Goal: Task Accomplishment & Management: Complete application form

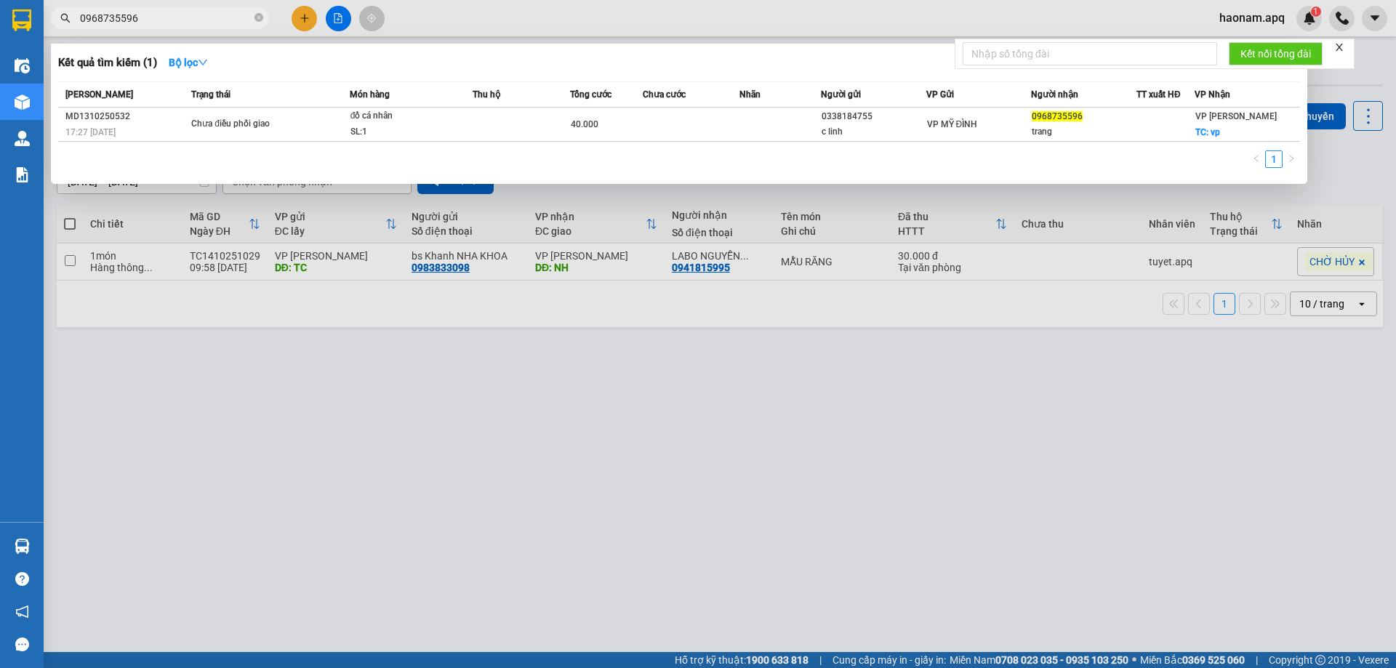
click at [337, 408] on div at bounding box center [698, 334] width 1396 height 668
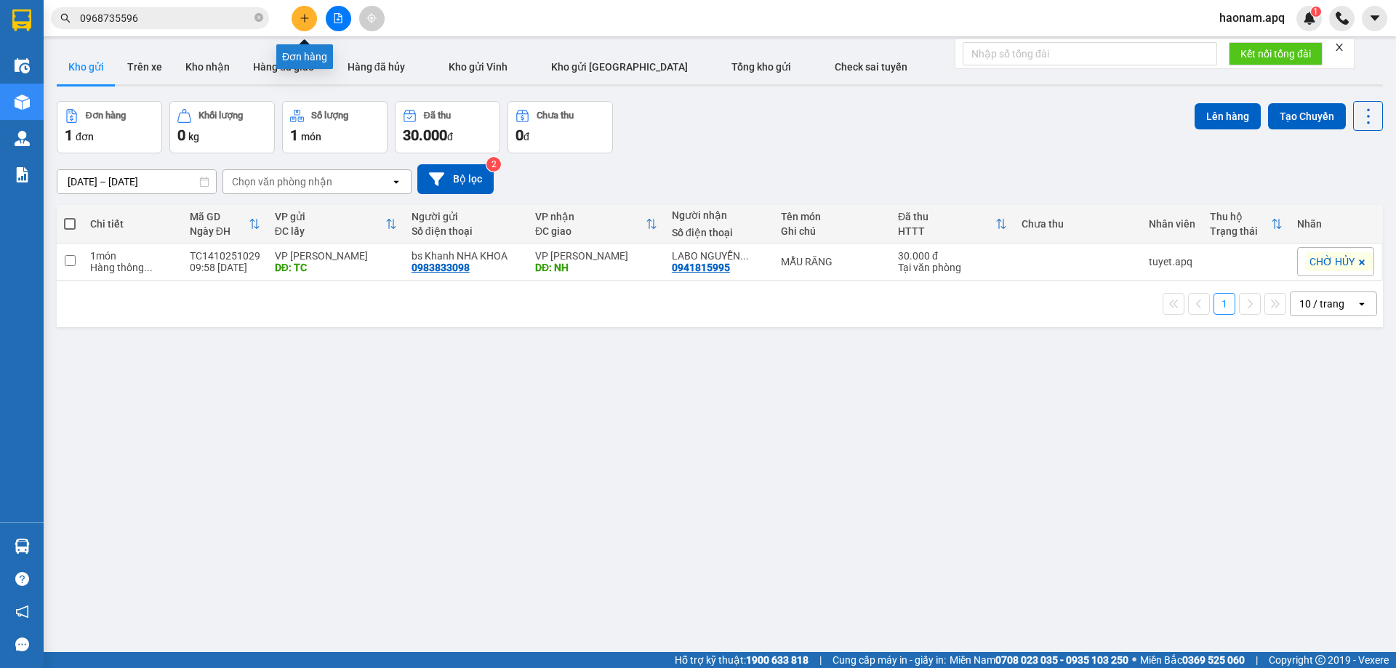
click at [300, 19] on icon "plus" at bounding box center [304, 18] width 10 height 10
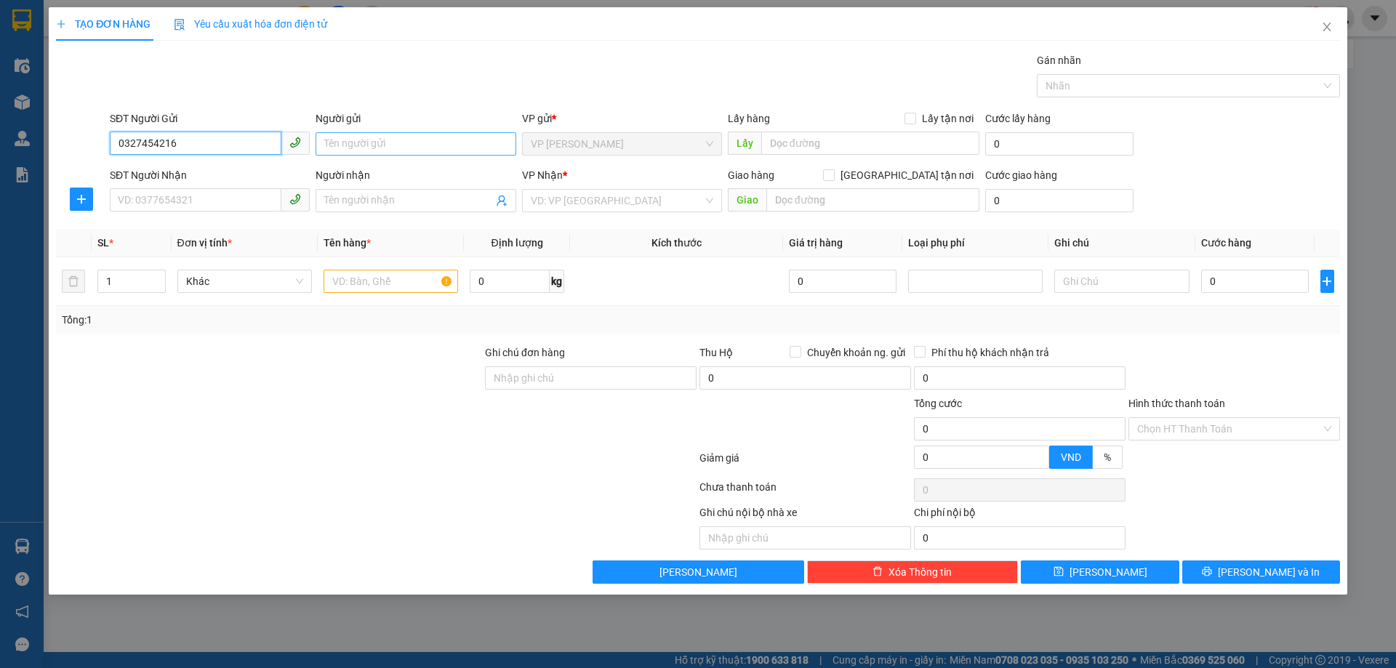
type input "0327454216"
click at [363, 149] on input "Người gửi" at bounding box center [415, 143] width 200 height 23
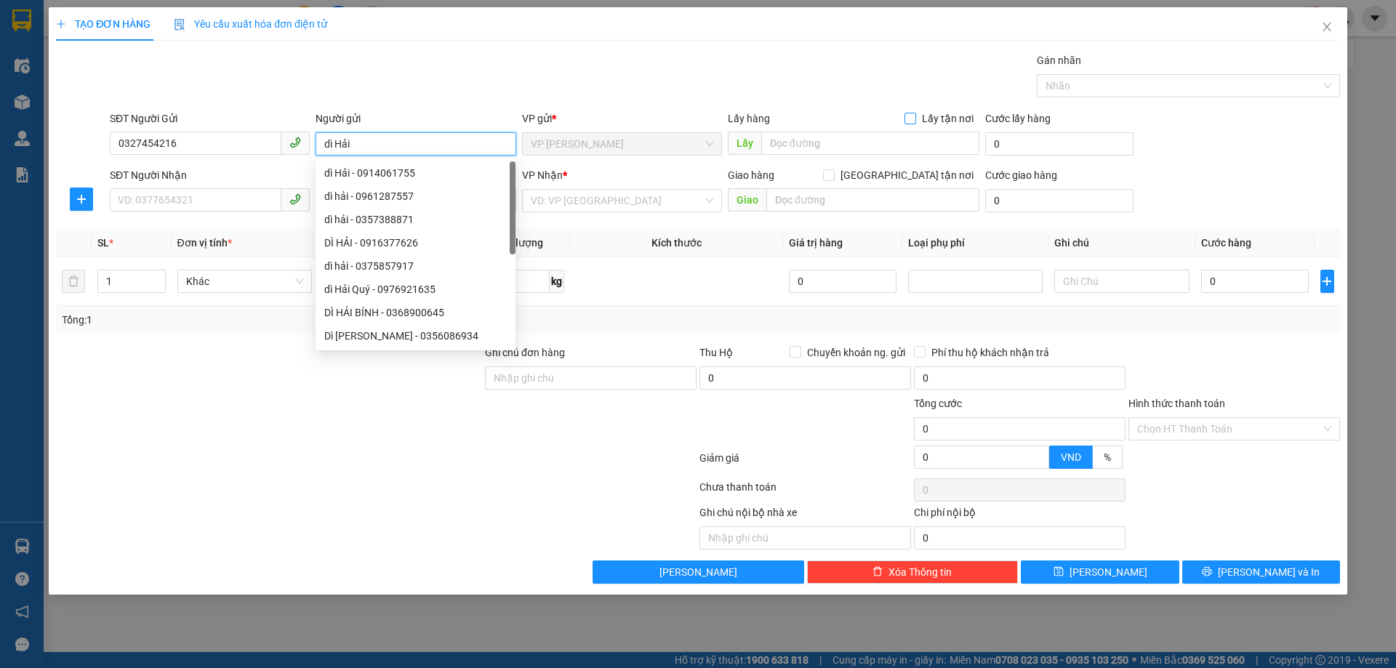
type input "dì Hải"
click at [909, 117] on input "Lấy tận nơi" at bounding box center [909, 118] width 10 height 10
checkbox input "true"
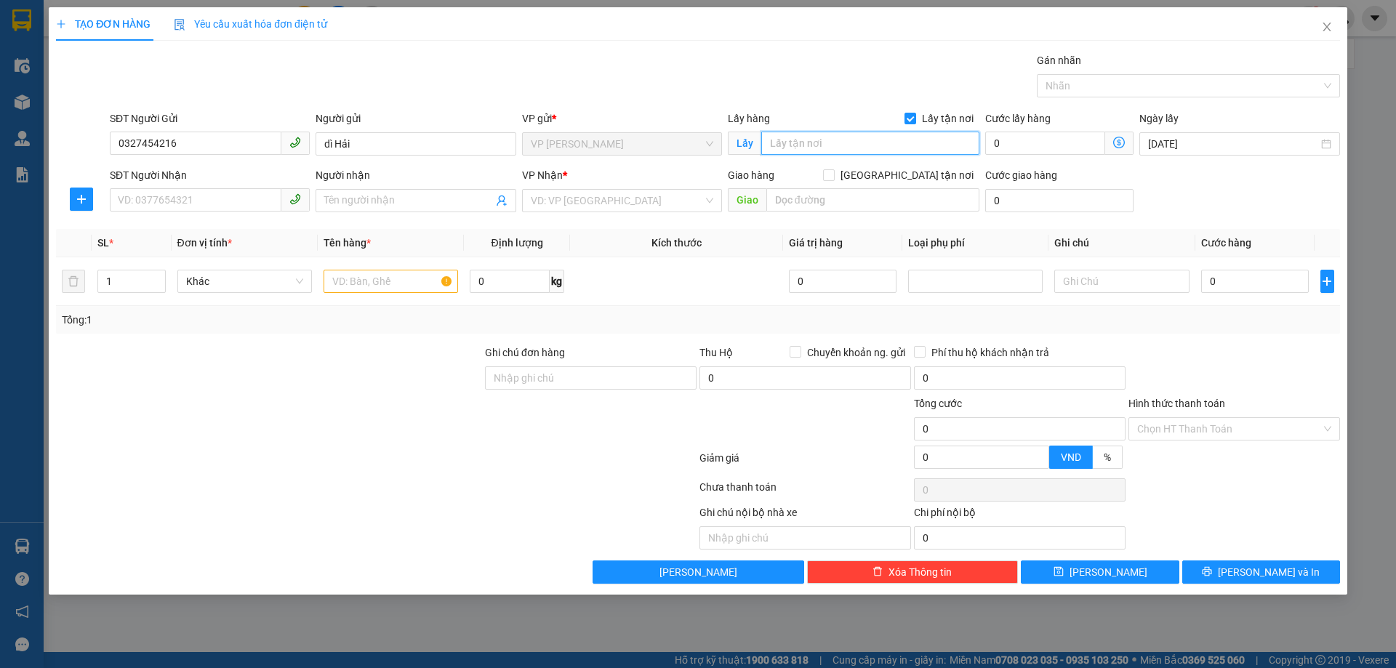
click at [867, 139] on input "text" at bounding box center [870, 143] width 218 height 23
type input "TC"
click at [185, 198] on input "SĐT Người Nhận" at bounding box center [196, 199] width 172 height 23
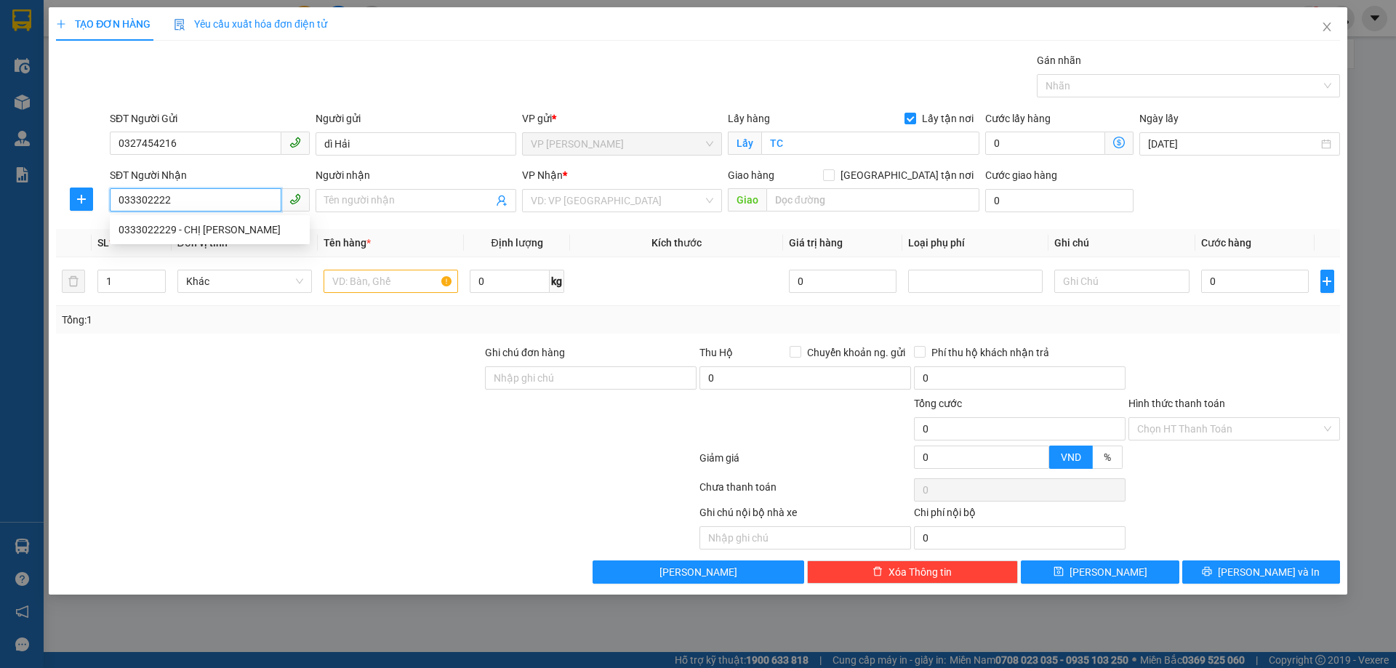
type input "0333022229"
click at [241, 238] on div "0333022229 - CHỊ [PERSON_NAME]" at bounding box center [210, 229] width 200 height 23
type input "CHỊ [PERSON_NAME]"
type input "VP [PERSON_NAME]"
click at [602, 189] on div "Dọc đường" at bounding box center [622, 200] width 200 height 23
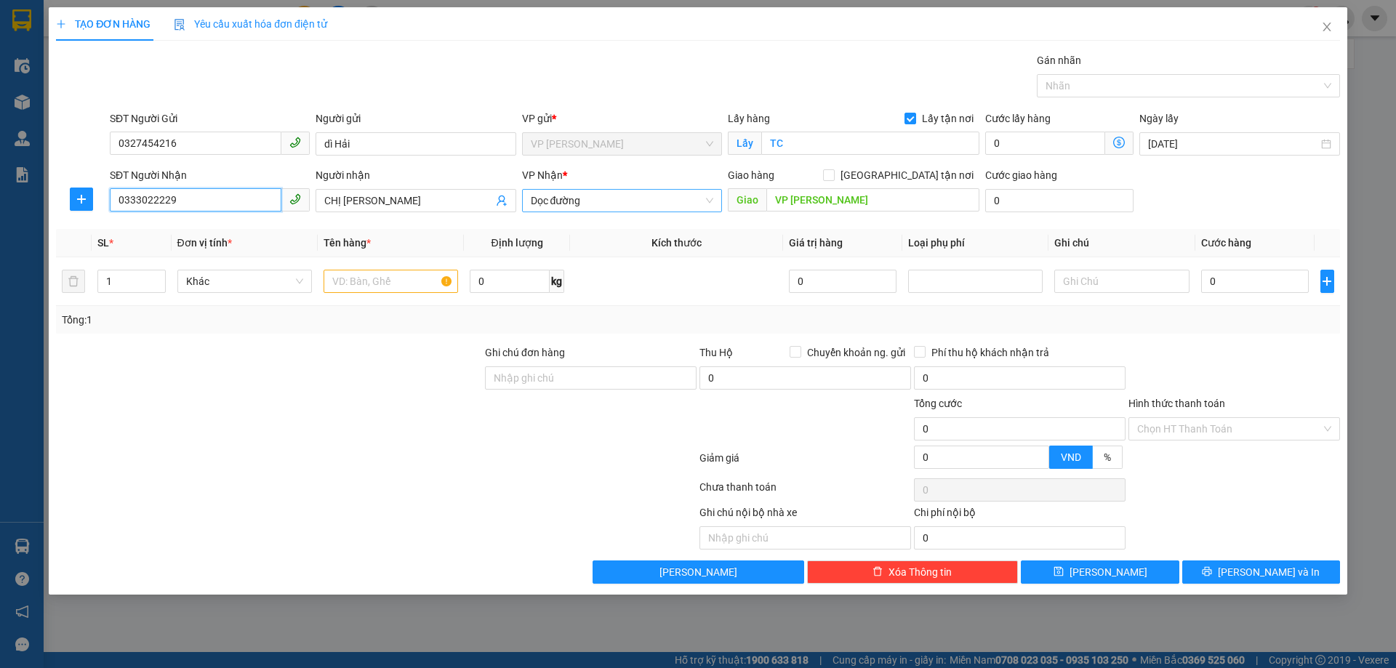
type input "0333022229"
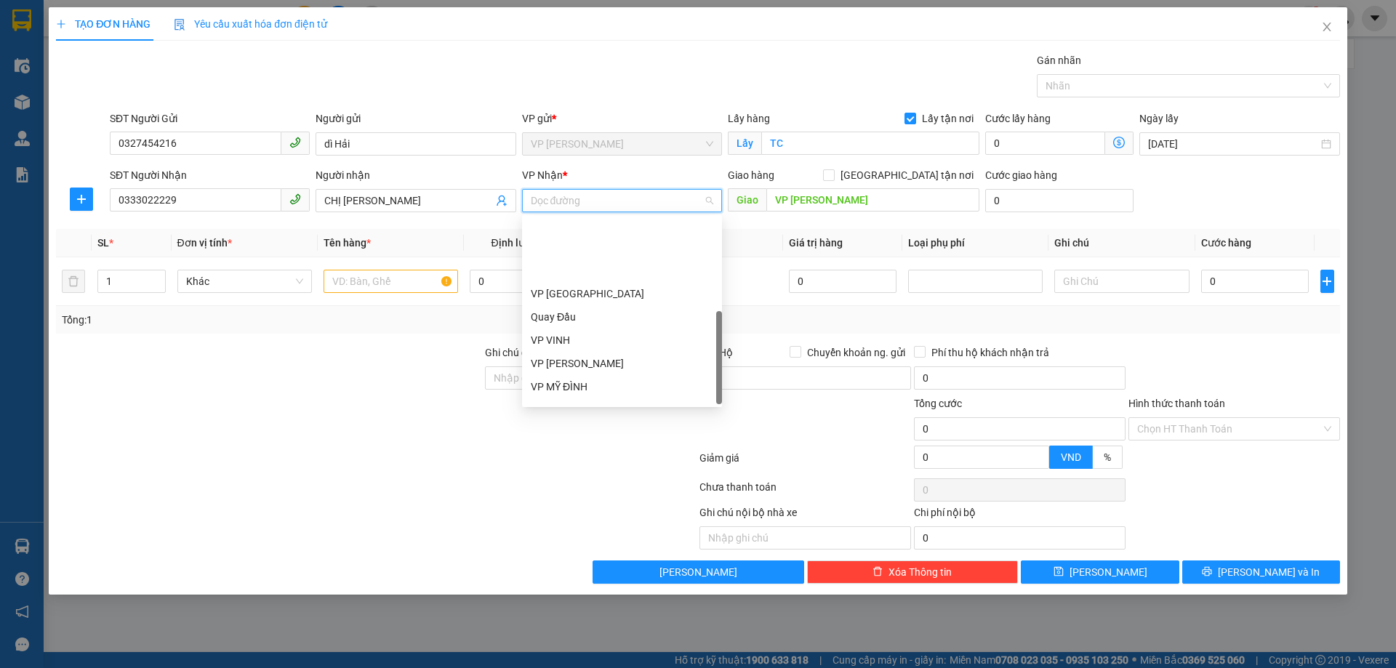
scroll to position [233, 0]
click at [665, 275] on div "VP [PERSON_NAME]" at bounding box center [622, 276] width 182 height 16
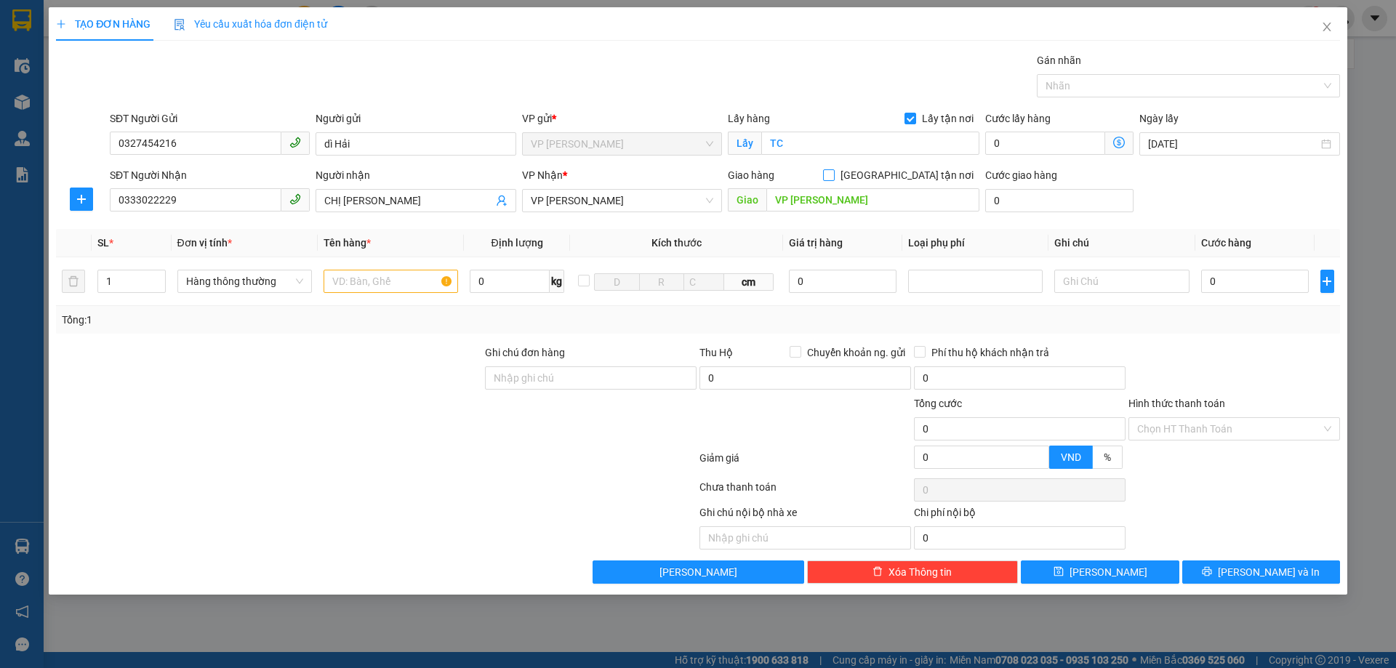
click at [833, 172] on input "[GEOGRAPHIC_DATA] tận nơi" at bounding box center [828, 174] width 10 height 10
checkbox input "true"
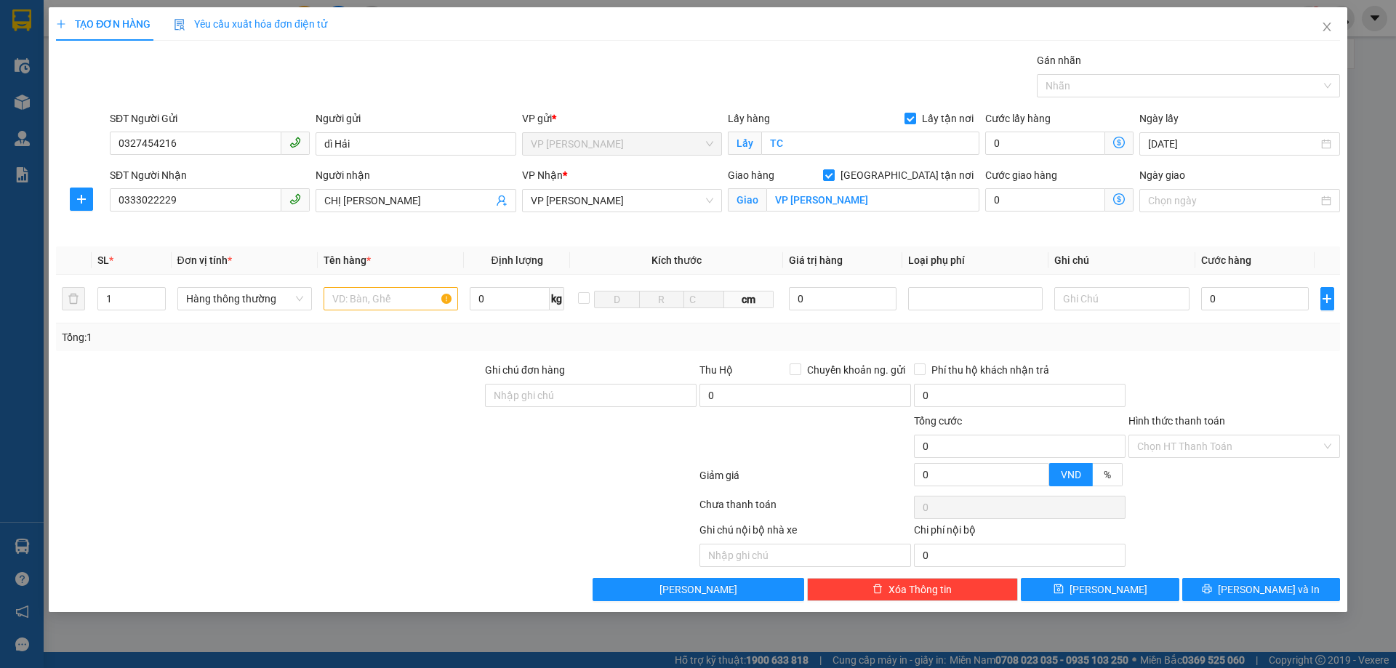
click at [362, 366] on div at bounding box center [269, 387] width 429 height 51
click at [369, 293] on input "text" at bounding box center [390, 298] width 134 height 23
type input "A"
type input "Á"
type input "a"
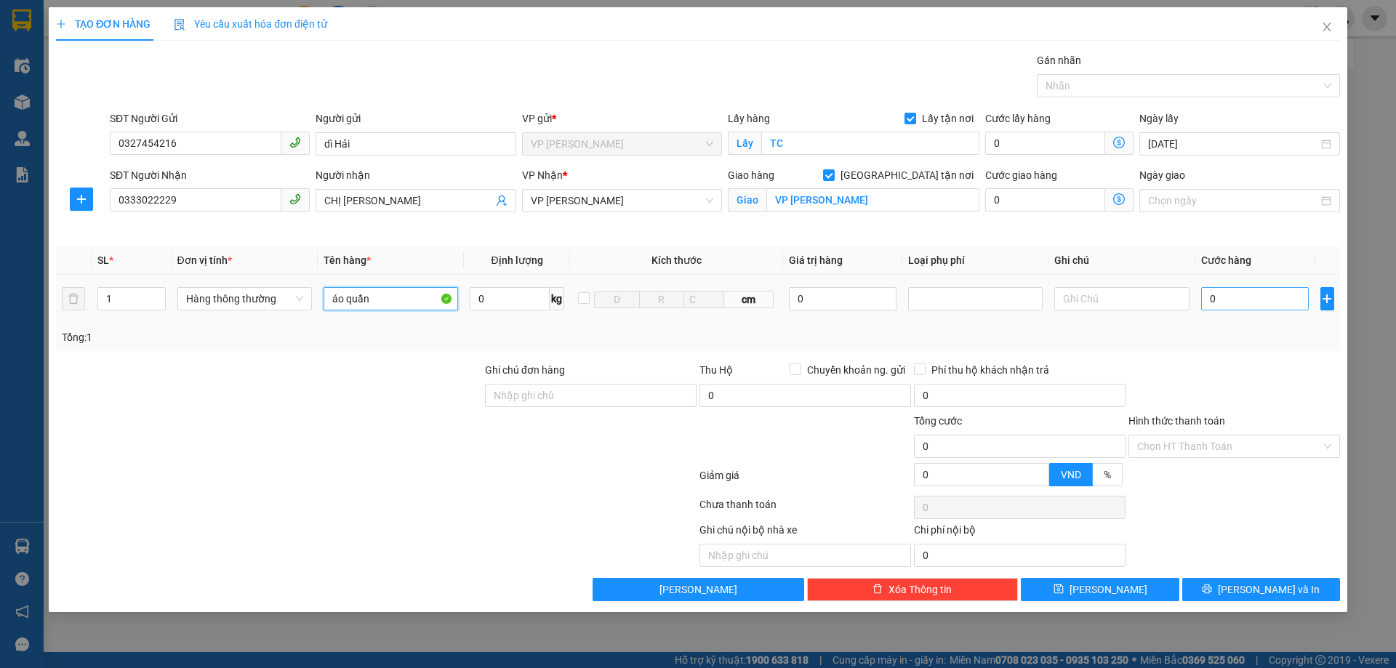
type input "áo quần"
click at [1249, 294] on input "0" at bounding box center [1255, 298] width 108 height 23
type input "3"
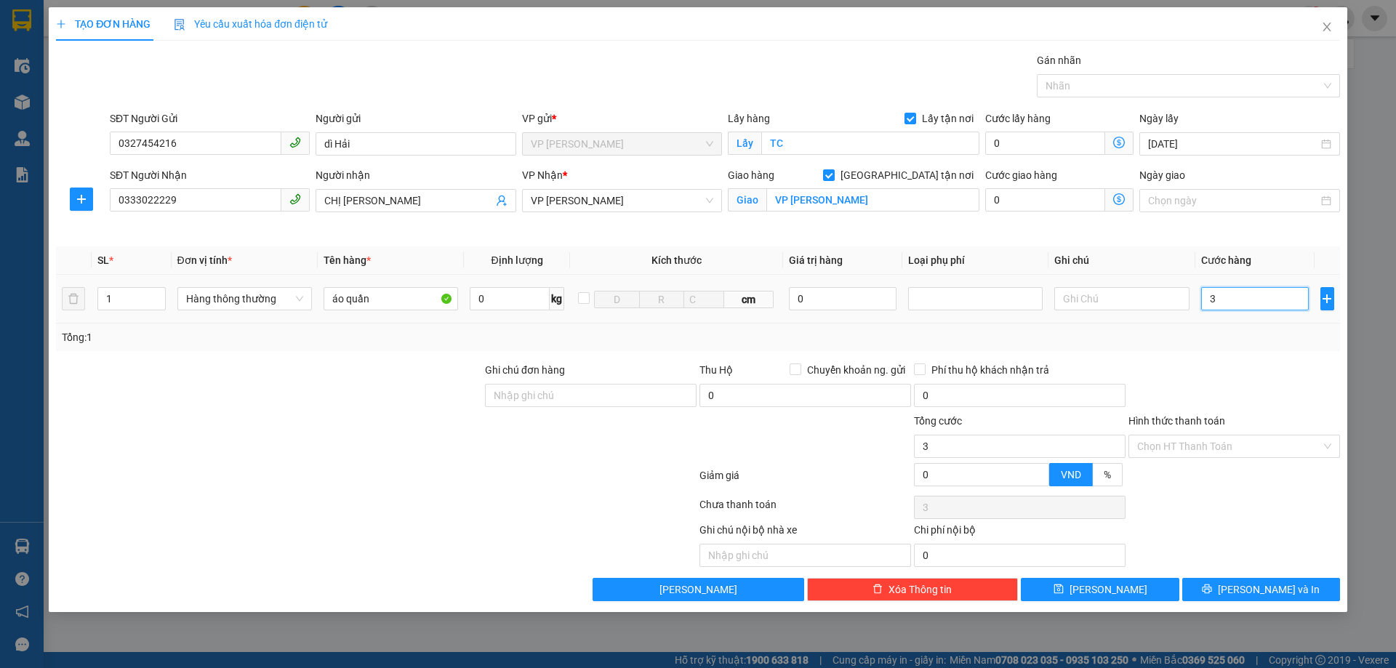
type input "30"
type input "300"
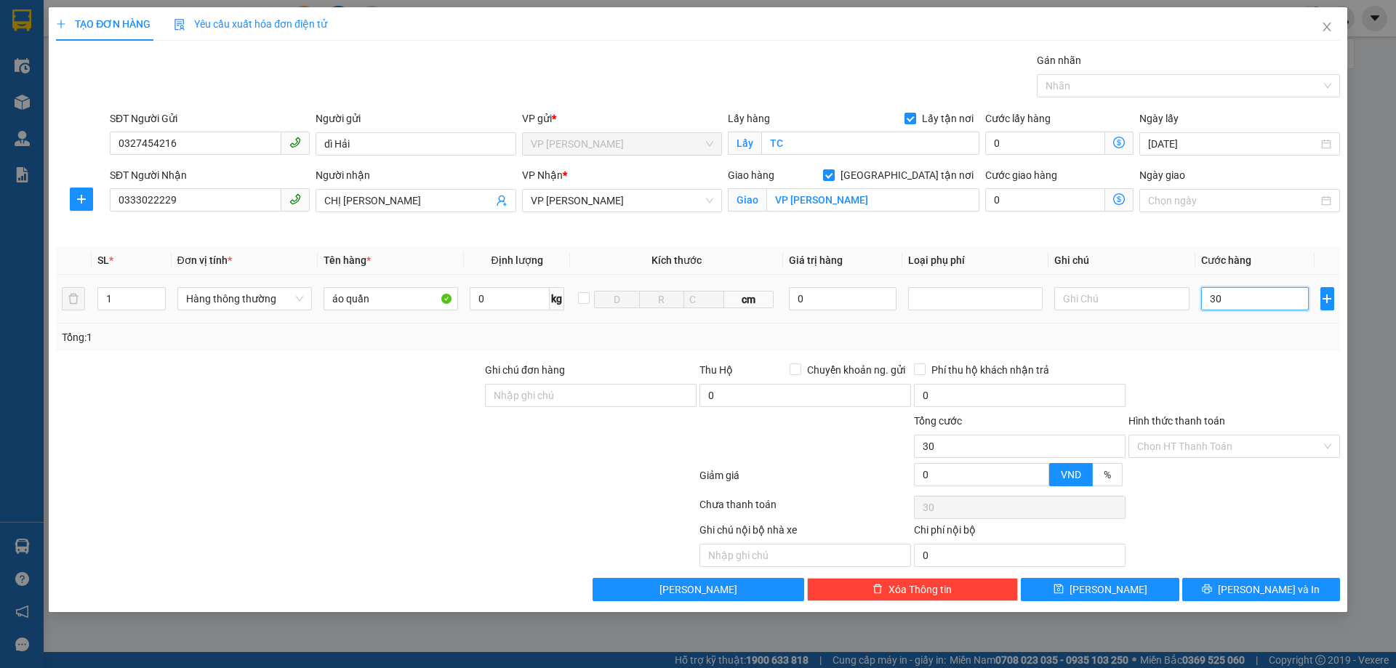
type input "300"
type input "3.000"
type input "30.000"
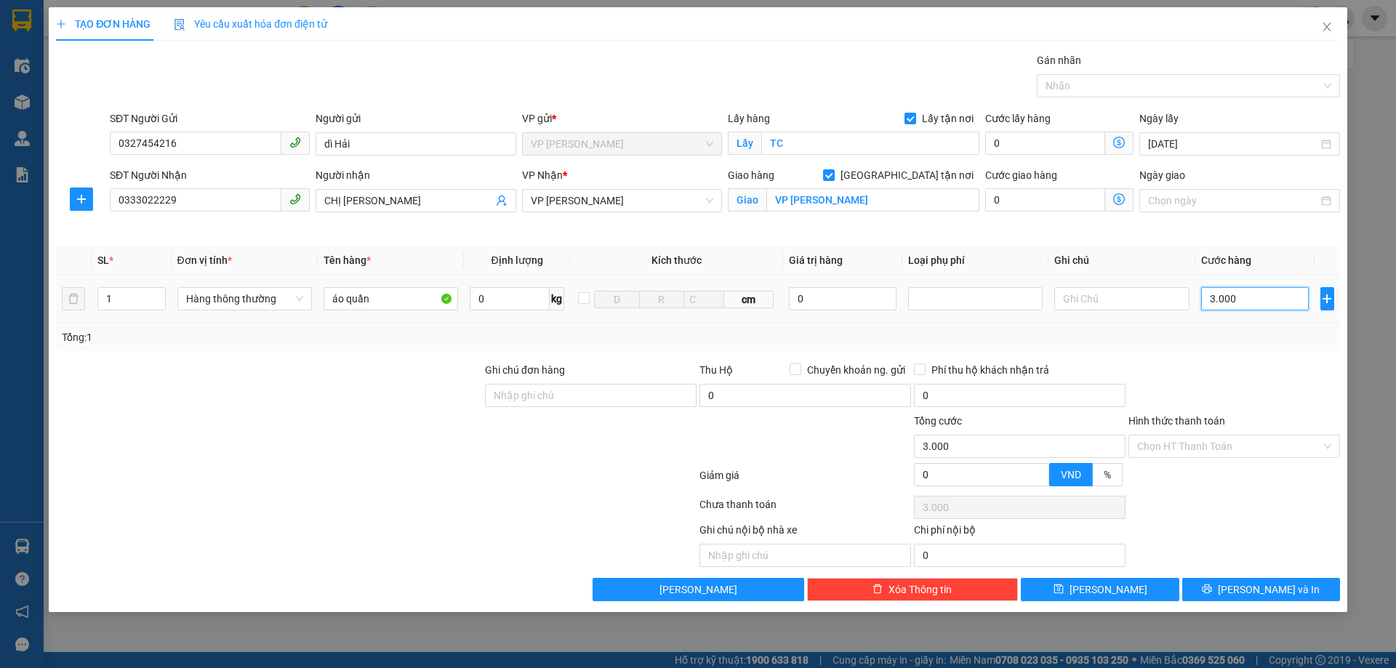
type input "30.000"
click at [1225, 451] on input "Hình thức thanh toán" at bounding box center [1229, 446] width 184 height 22
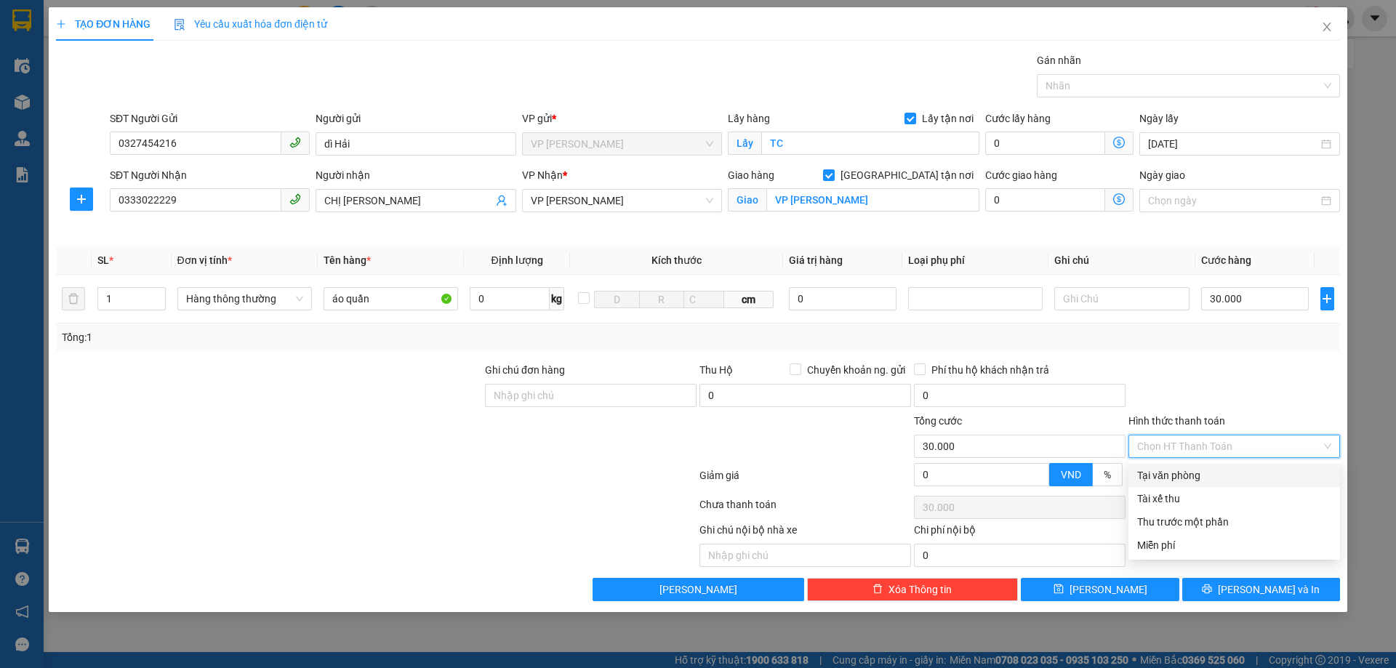
click at [1224, 466] on div "Tại văn phòng" at bounding box center [1234, 475] width 212 height 23
type input "0"
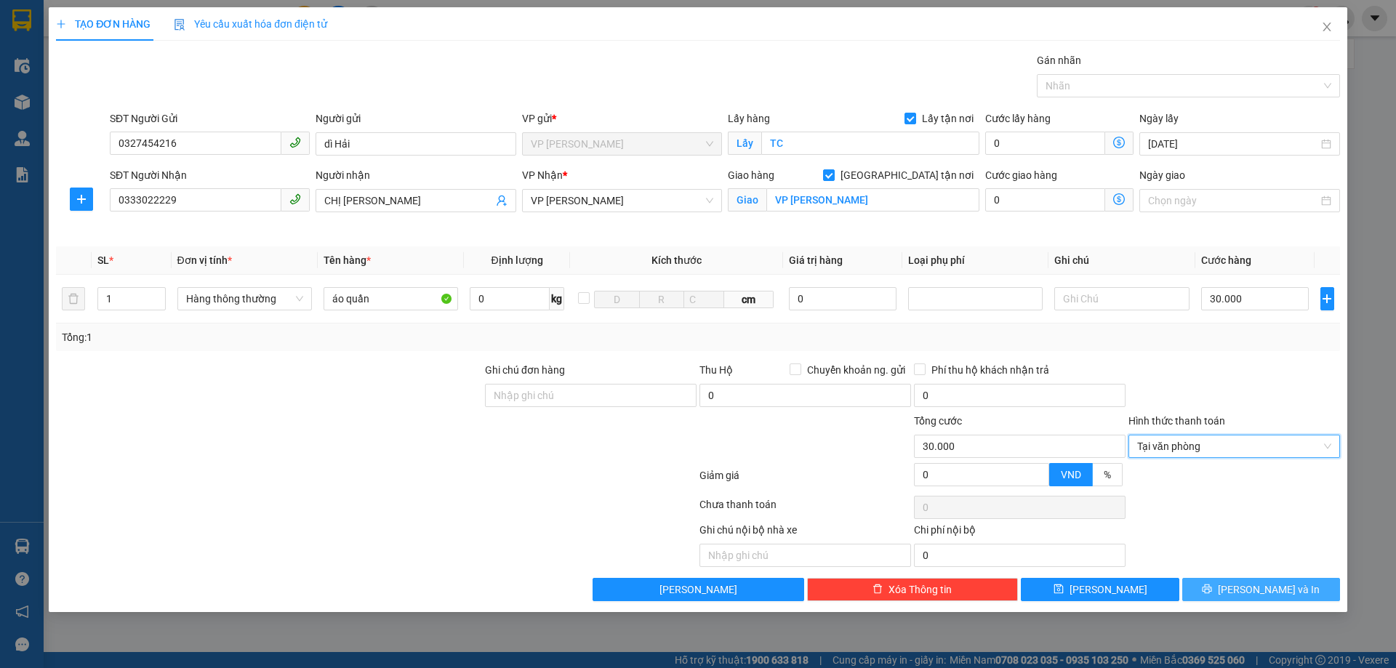
click at [1244, 589] on button "[PERSON_NAME] và In" at bounding box center [1261, 589] width 158 height 23
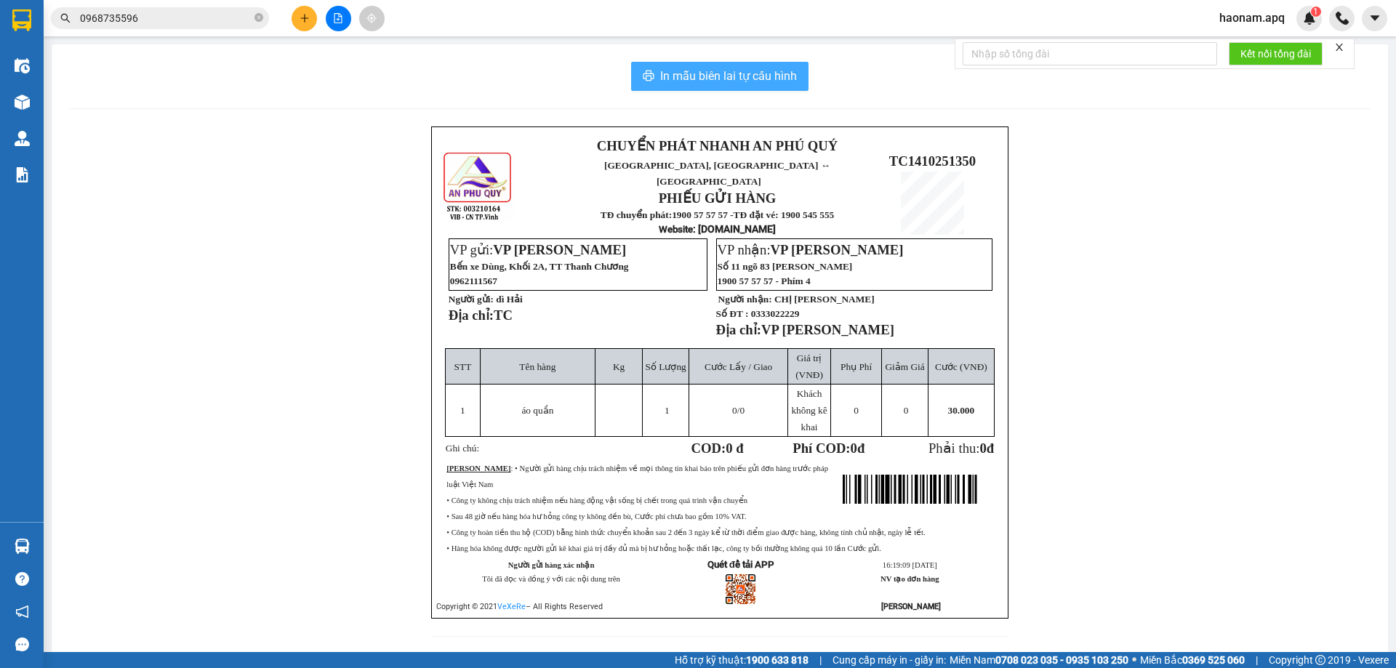
click at [733, 85] on span "In mẫu biên lai tự cấu hình" at bounding box center [728, 76] width 137 height 18
